Goal: Transaction & Acquisition: Book appointment/travel/reservation

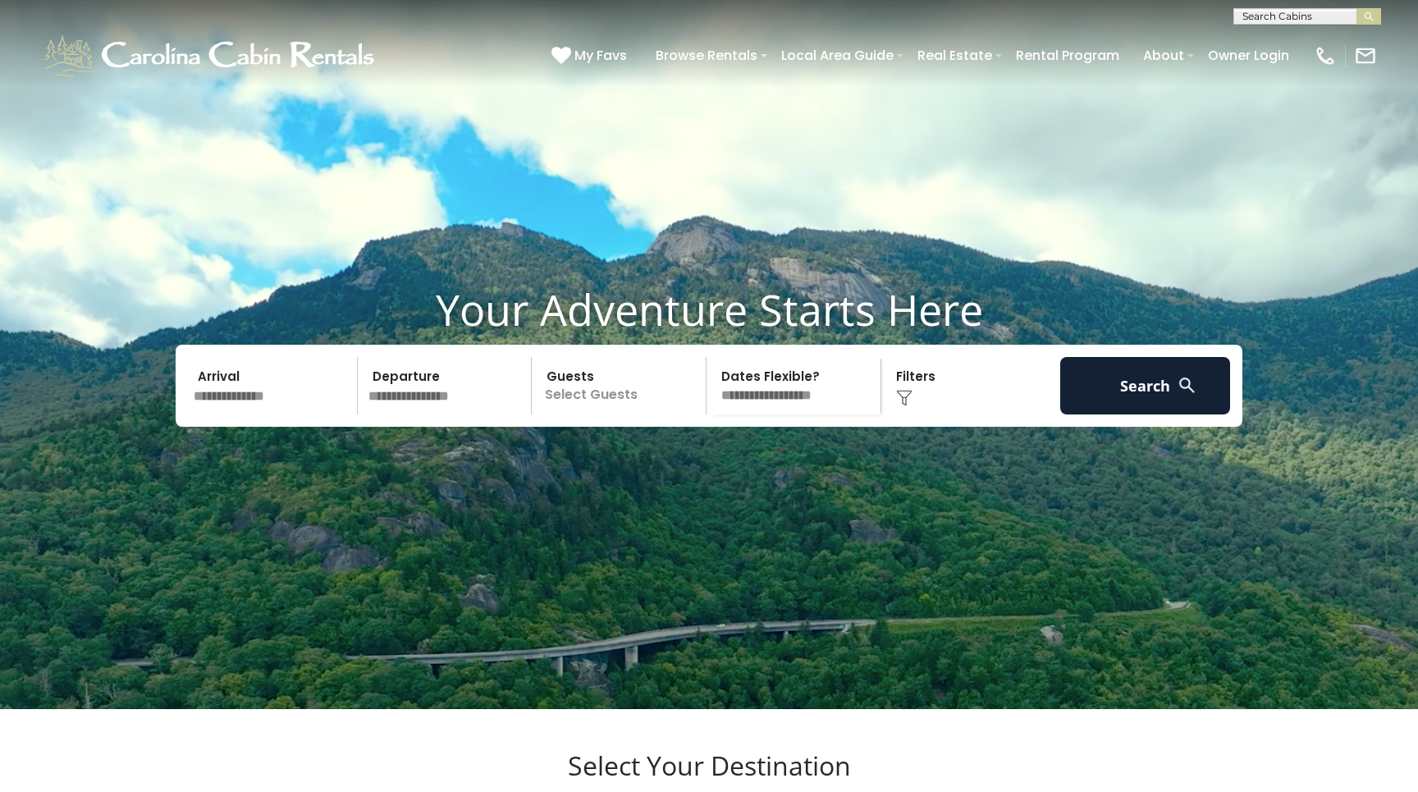
click at [227, 415] on input "text" at bounding box center [273, 385] width 170 height 57
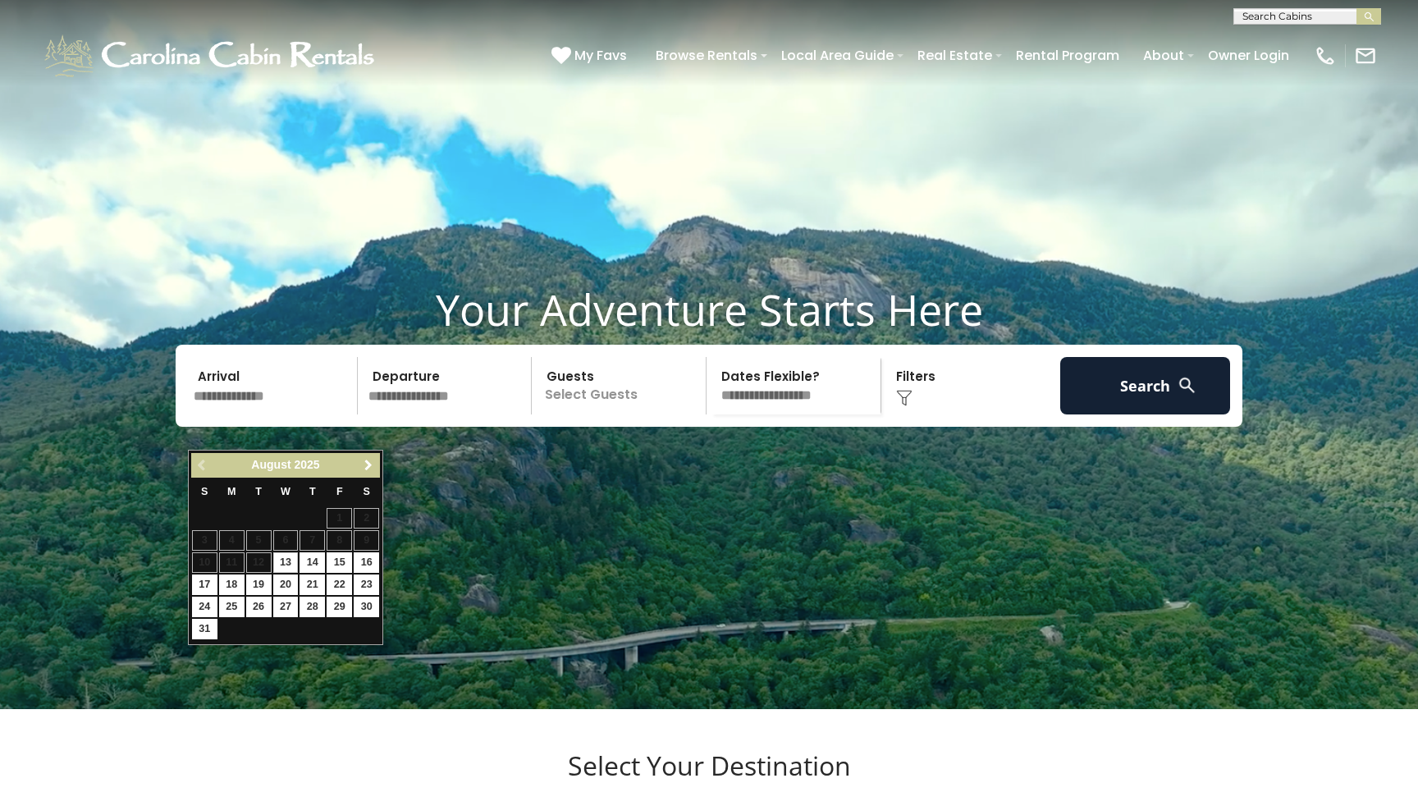
click at [367, 462] on span "Next" at bounding box center [368, 465] width 13 height 13
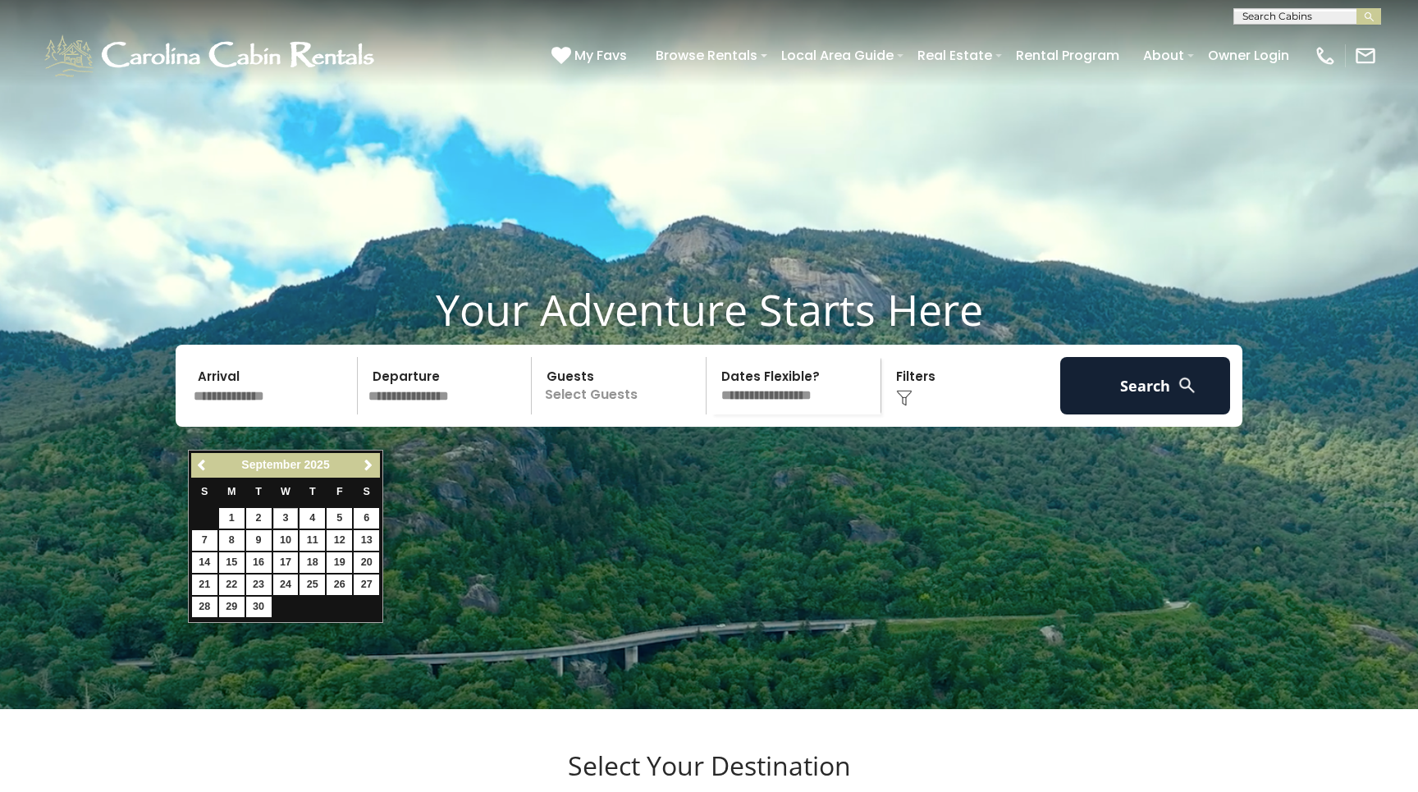
click at [285, 512] on link "3" at bounding box center [285, 518] width 25 height 21
type input "******"
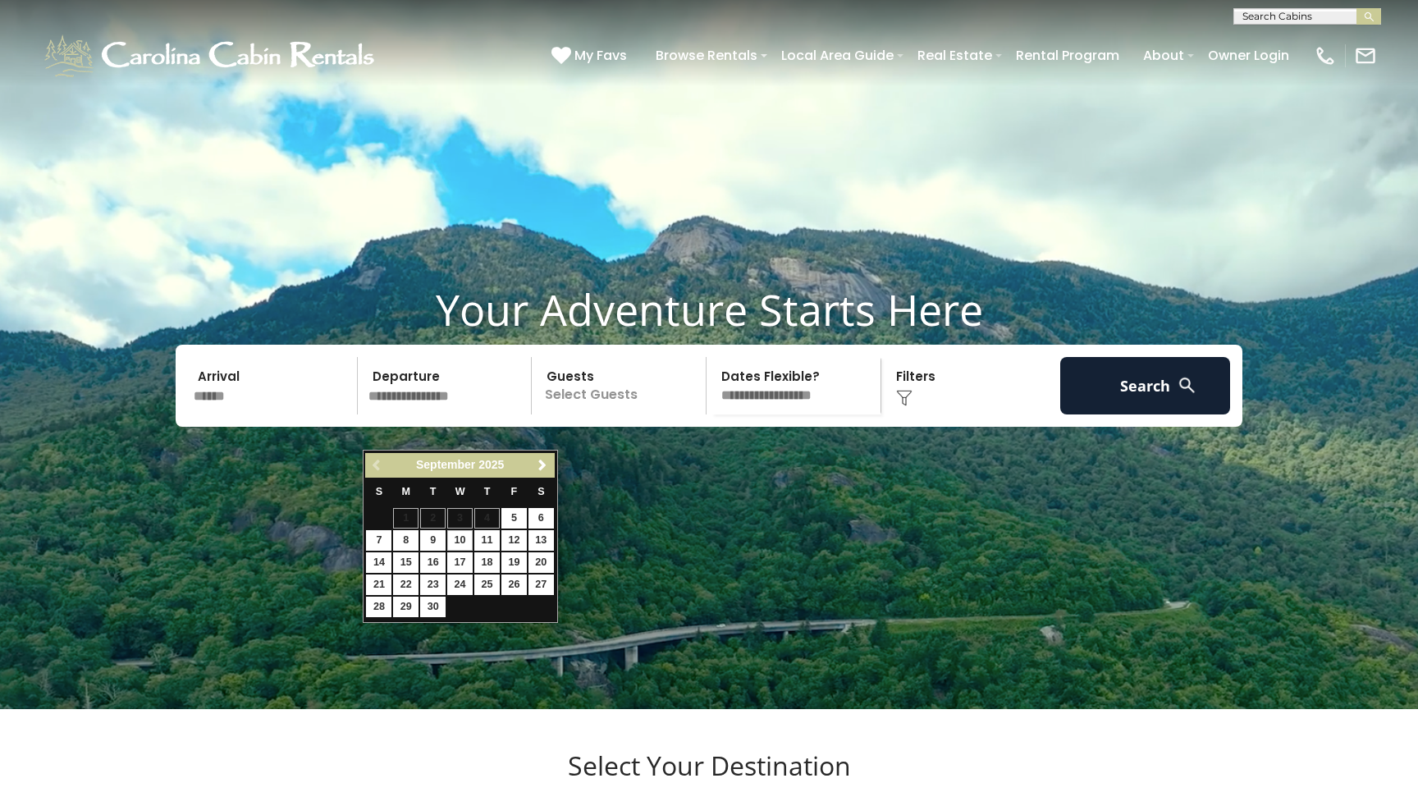
click at [459, 536] on link "10" at bounding box center [459, 540] width 25 height 21
type input "*******"
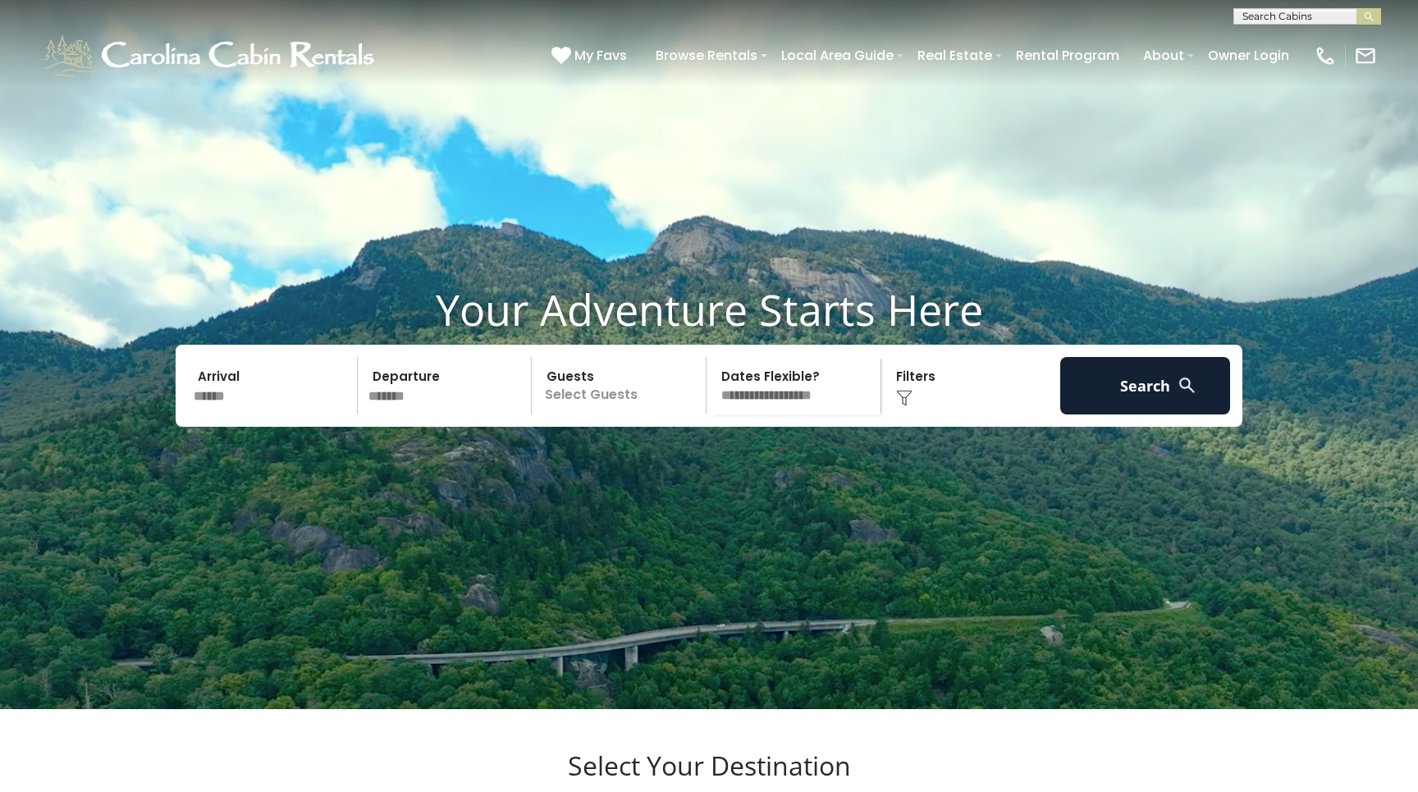
click at [591, 415] on p "Select Guests" at bounding box center [621, 385] width 169 height 57
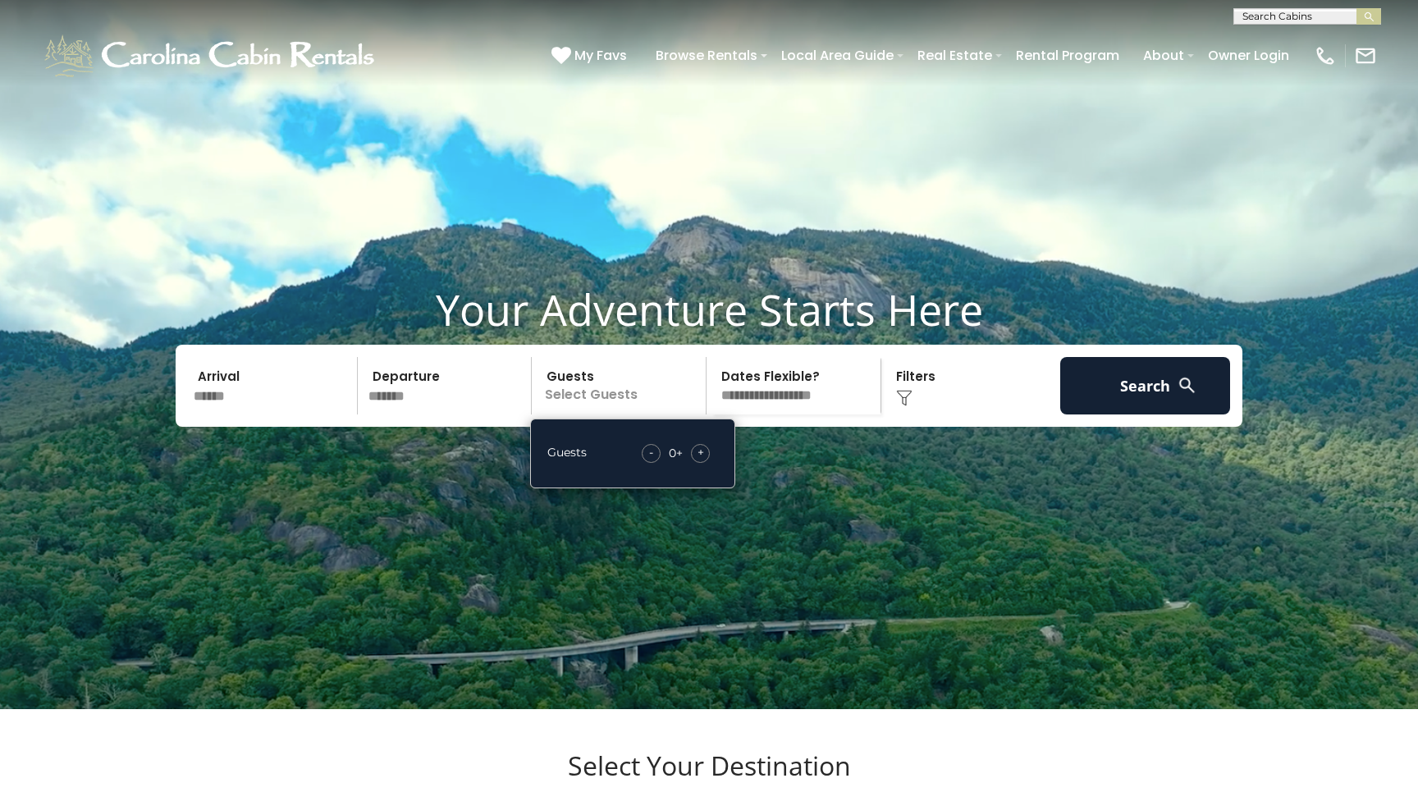
click at [699, 461] on span "+" at bounding box center [701, 452] width 7 height 16
click at [916, 415] on div "Click to Choose" at bounding box center [972, 385] width 170 height 57
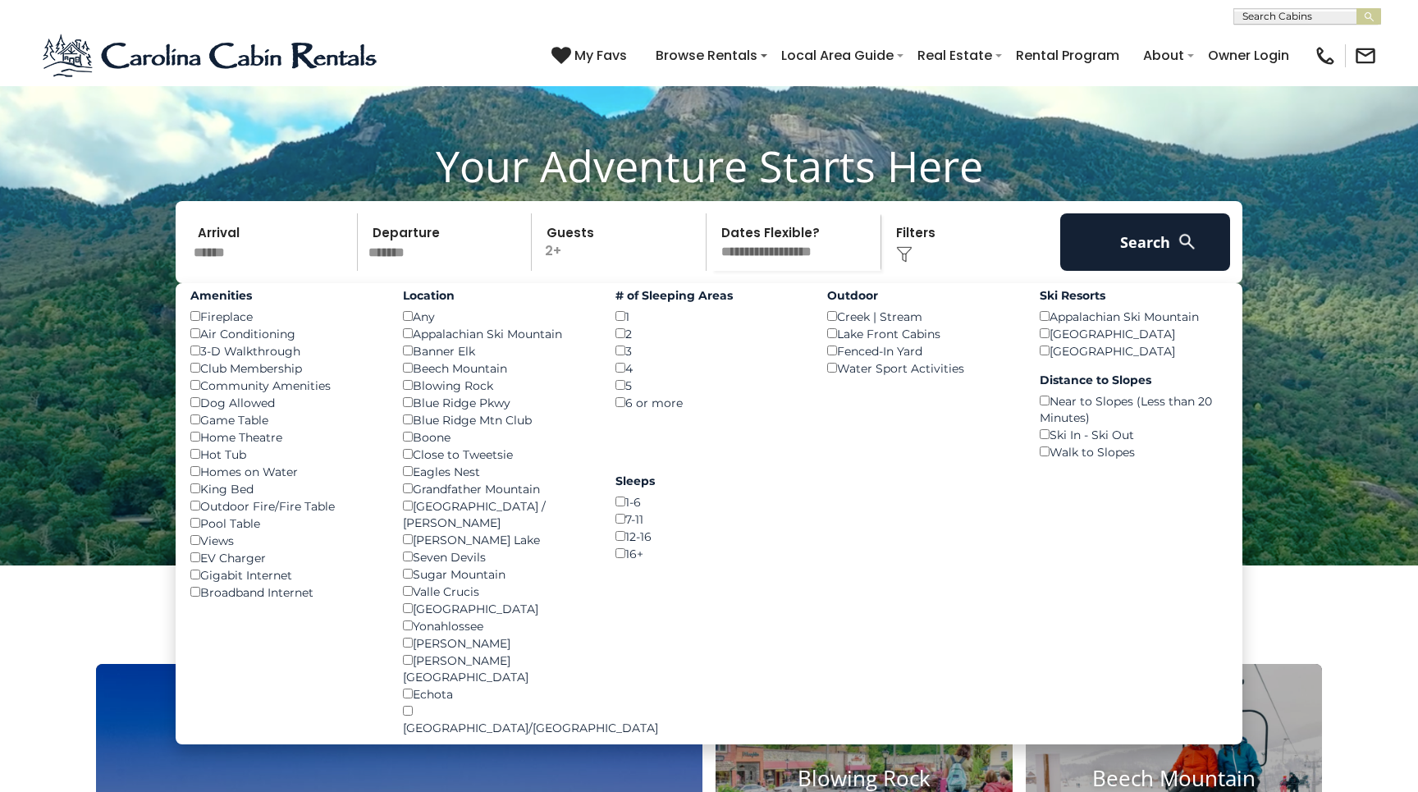
scroll to position [212, 0]
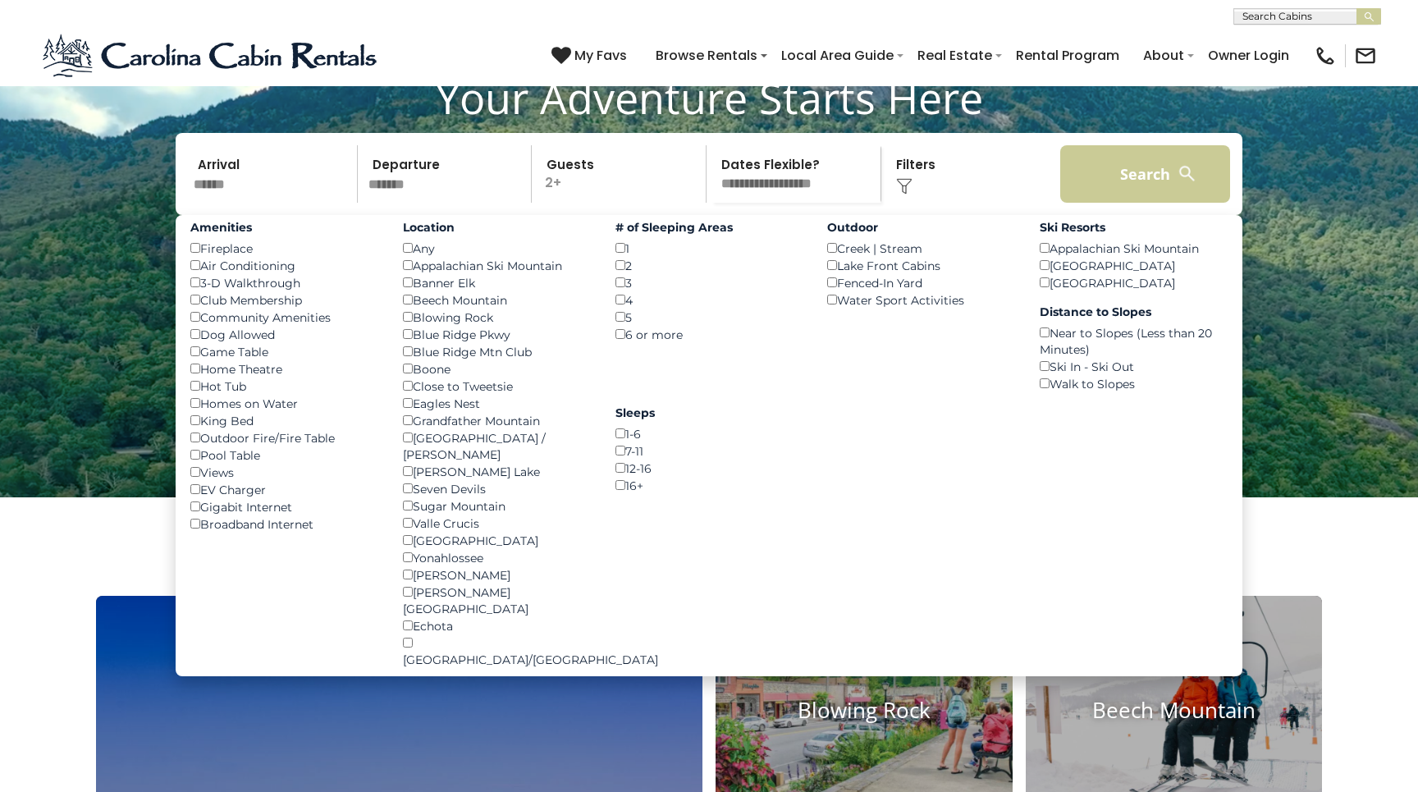
click at [1138, 203] on button "Search" at bounding box center [1146, 173] width 170 height 57
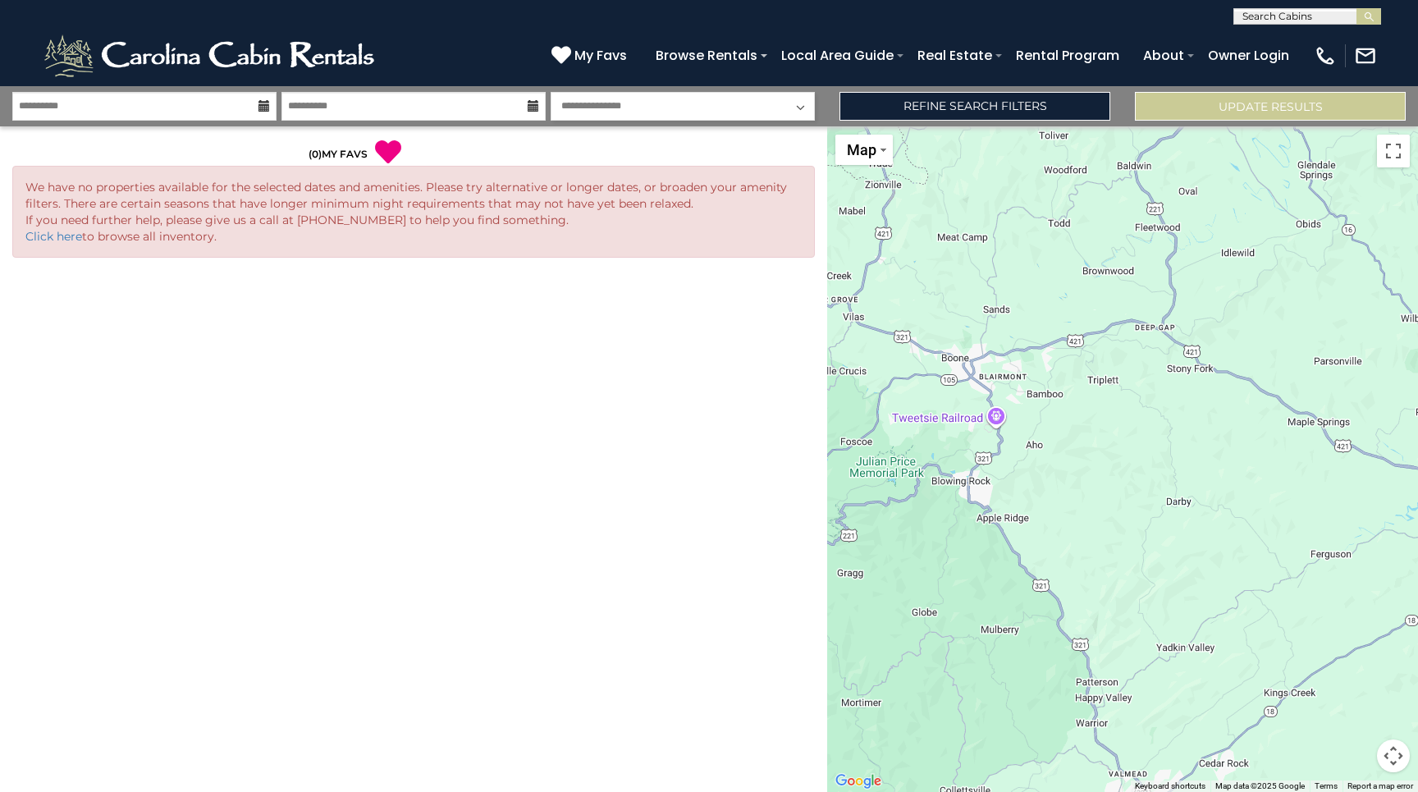
drag, startPoint x: 1148, startPoint y: 407, endPoint x: 666, endPoint y: 370, distance: 483.3
